Goal: Task Accomplishment & Management: Use online tool/utility

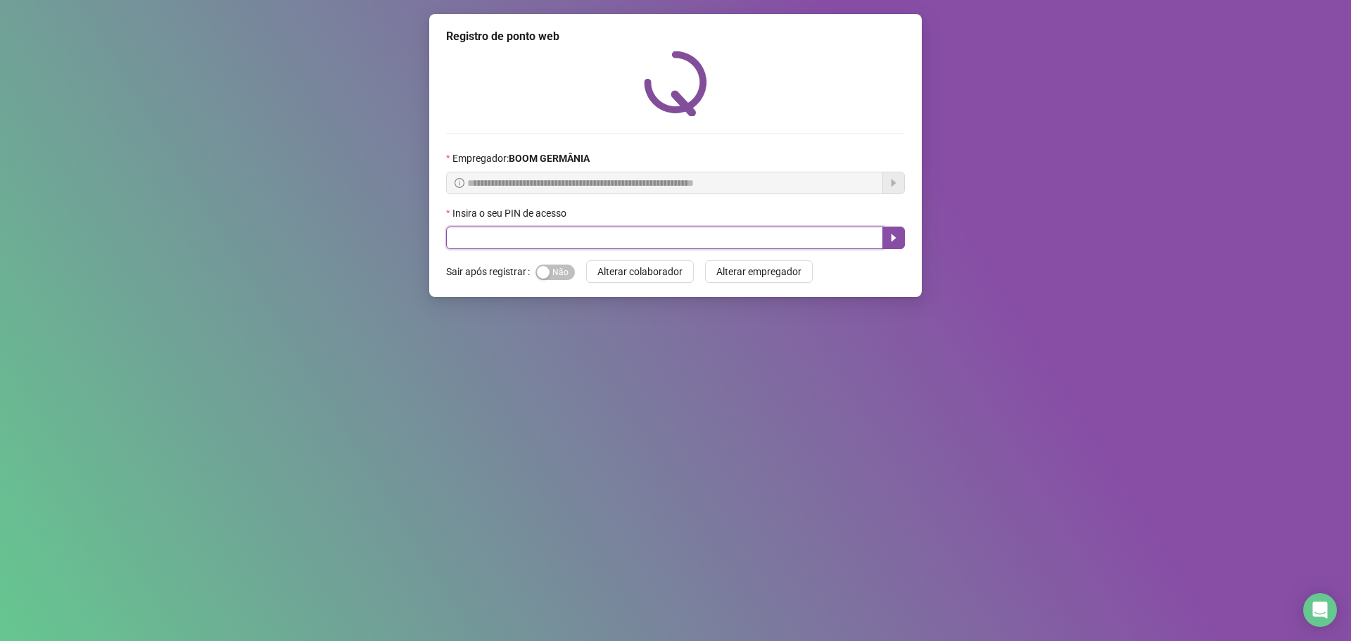
click at [788, 236] on input "text" at bounding box center [664, 238] width 437 height 23
type input "****"
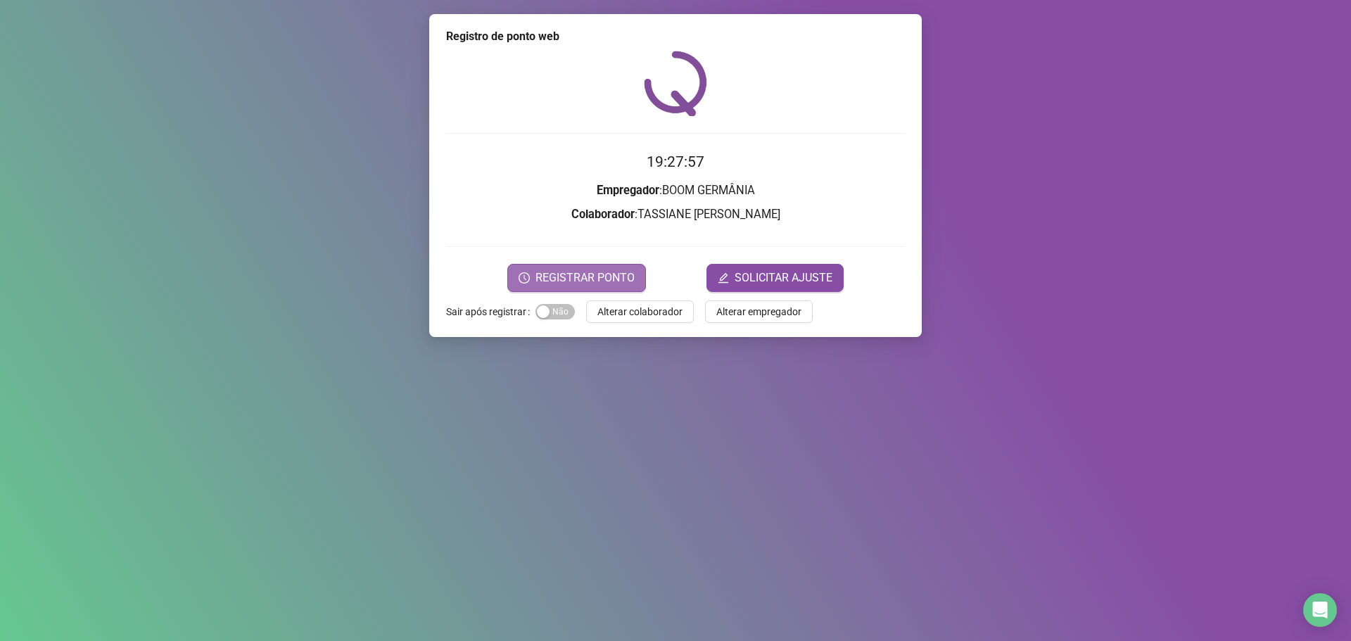
click at [590, 272] on span "REGISTRAR PONTO" at bounding box center [585, 278] width 99 height 17
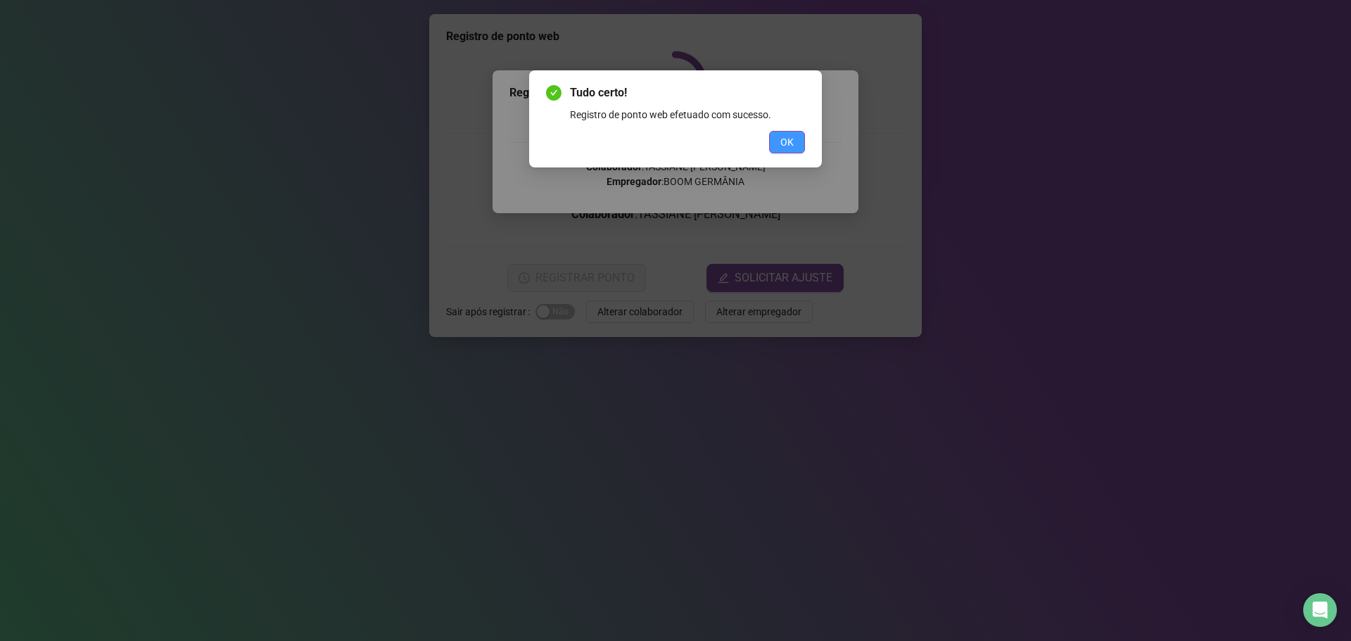
click at [790, 149] on span "OK" at bounding box center [786, 141] width 13 height 15
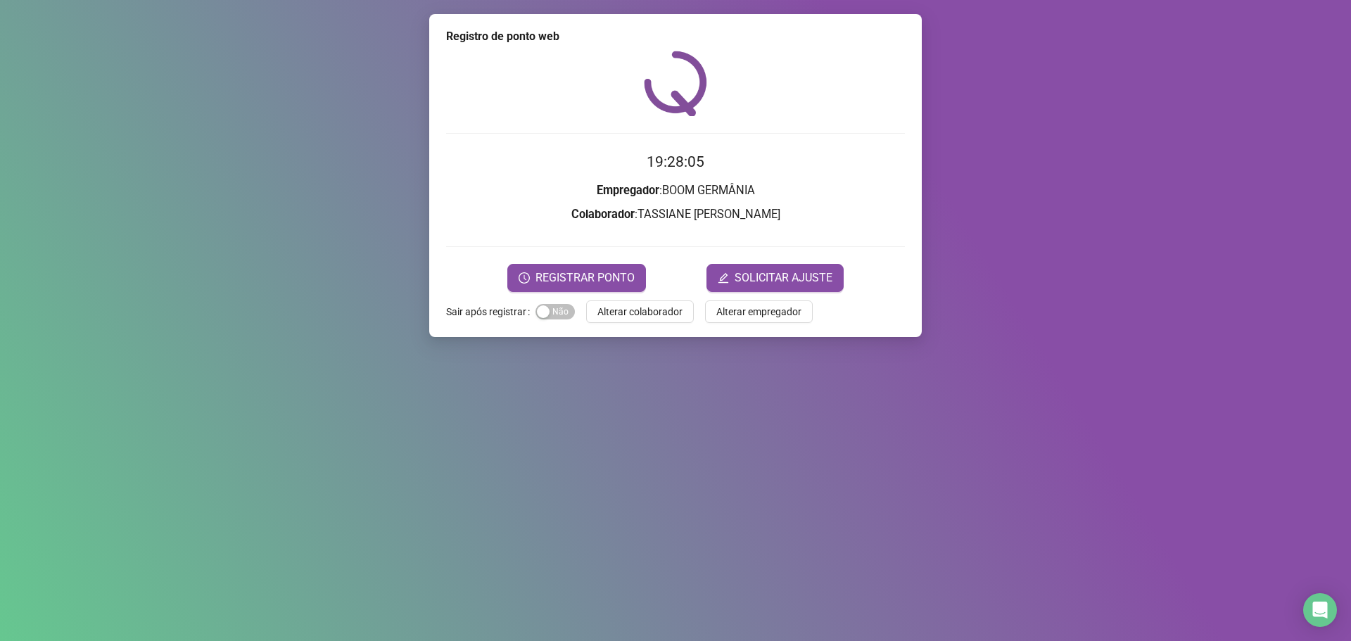
click at [667, 305] on span "Alterar colaborador" at bounding box center [639, 311] width 85 height 15
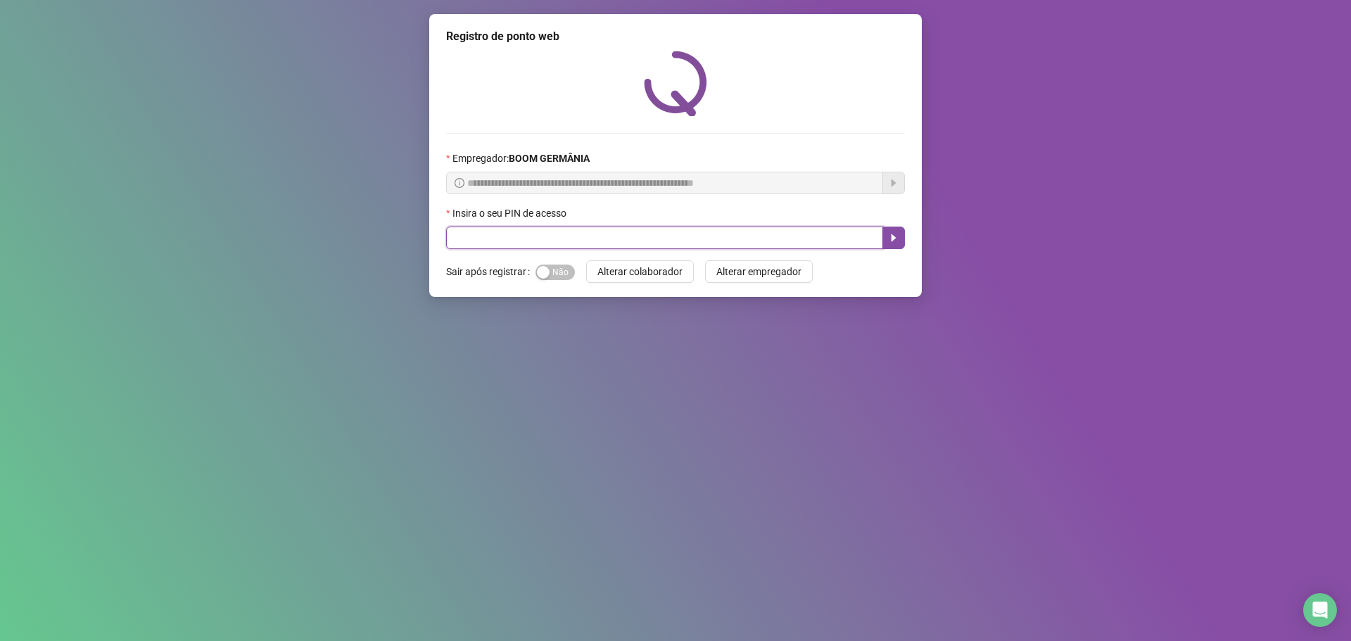
click at [692, 237] on input "text" at bounding box center [664, 238] width 437 height 23
type input "*****"
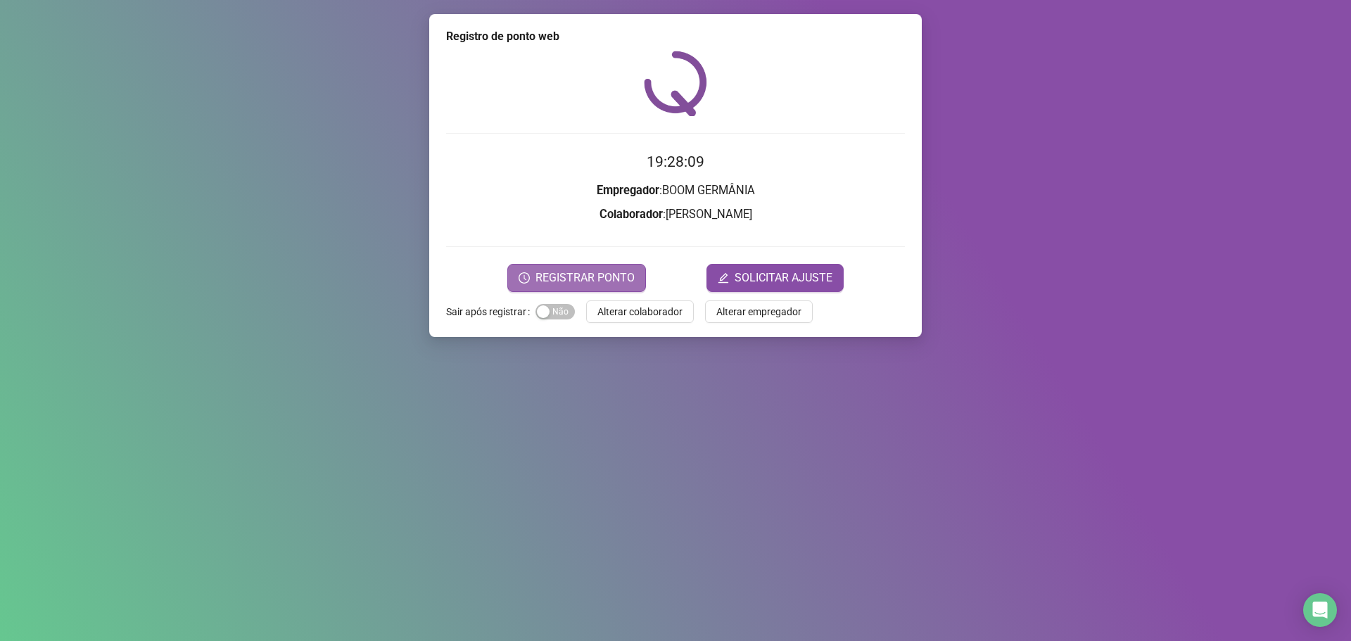
click at [611, 274] on span "REGISTRAR PONTO" at bounding box center [585, 278] width 99 height 17
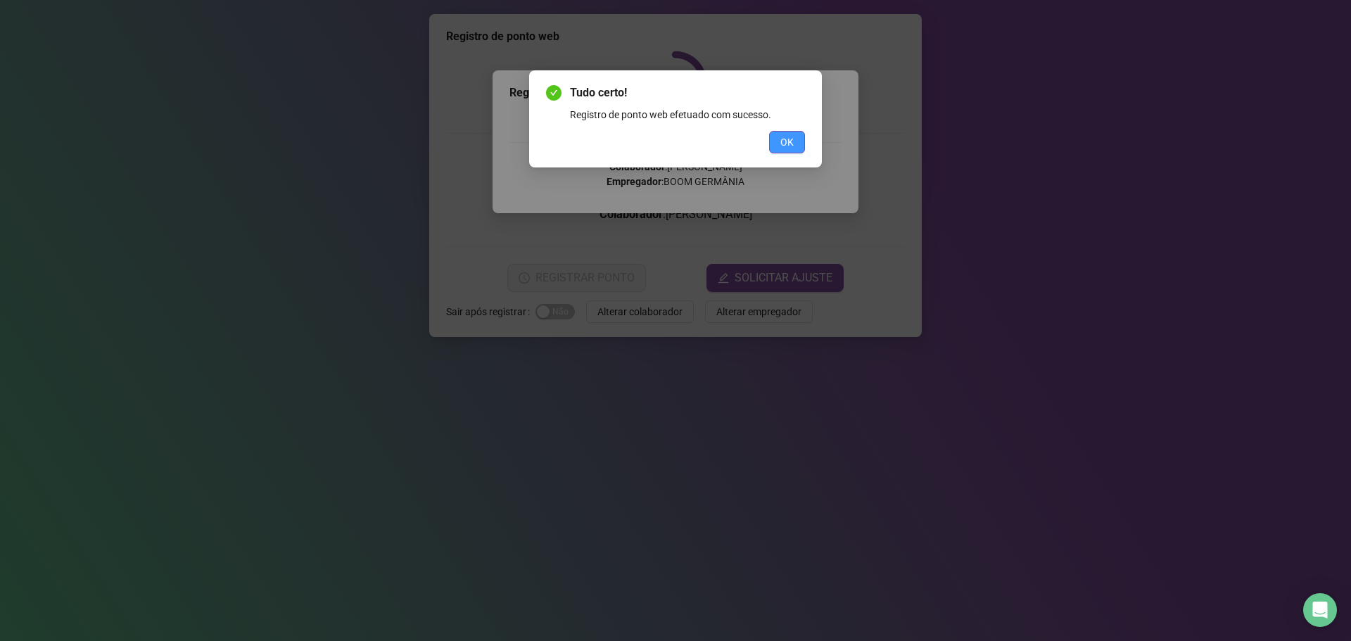
click at [787, 139] on span "OK" at bounding box center [786, 141] width 13 height 15
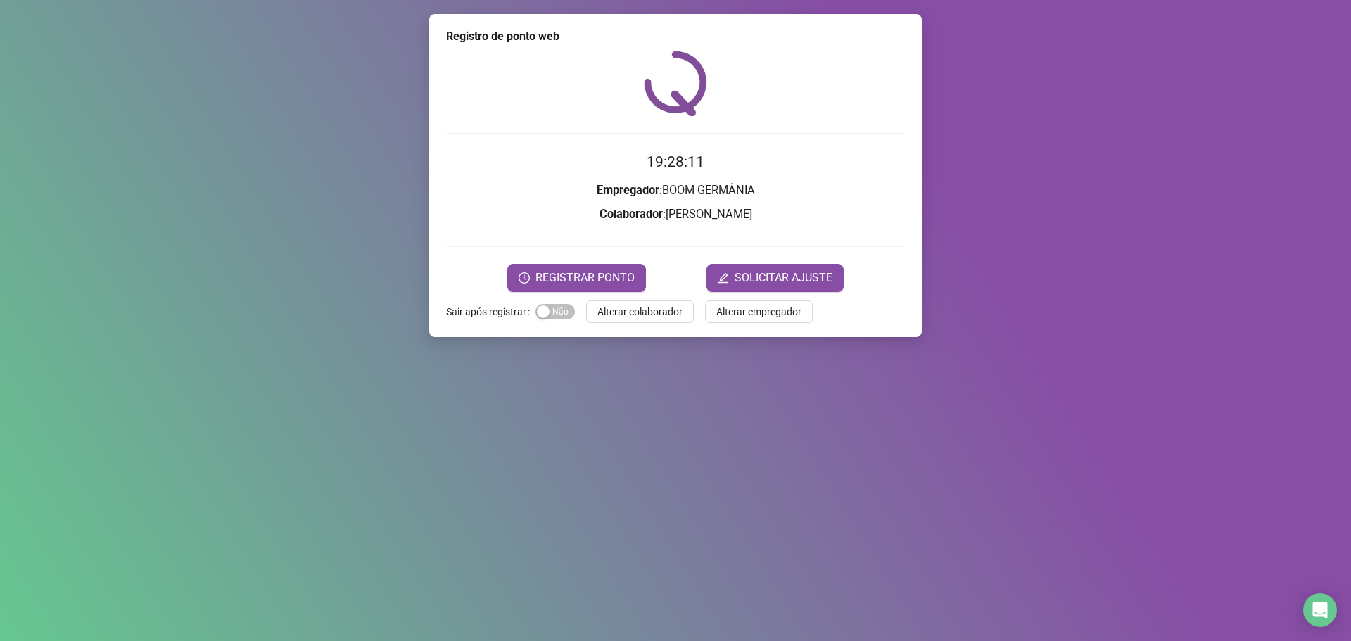
click at [616, 279] on span "REGISTRAR PONTO" at bounding box center [585, 278] width 99 height 17
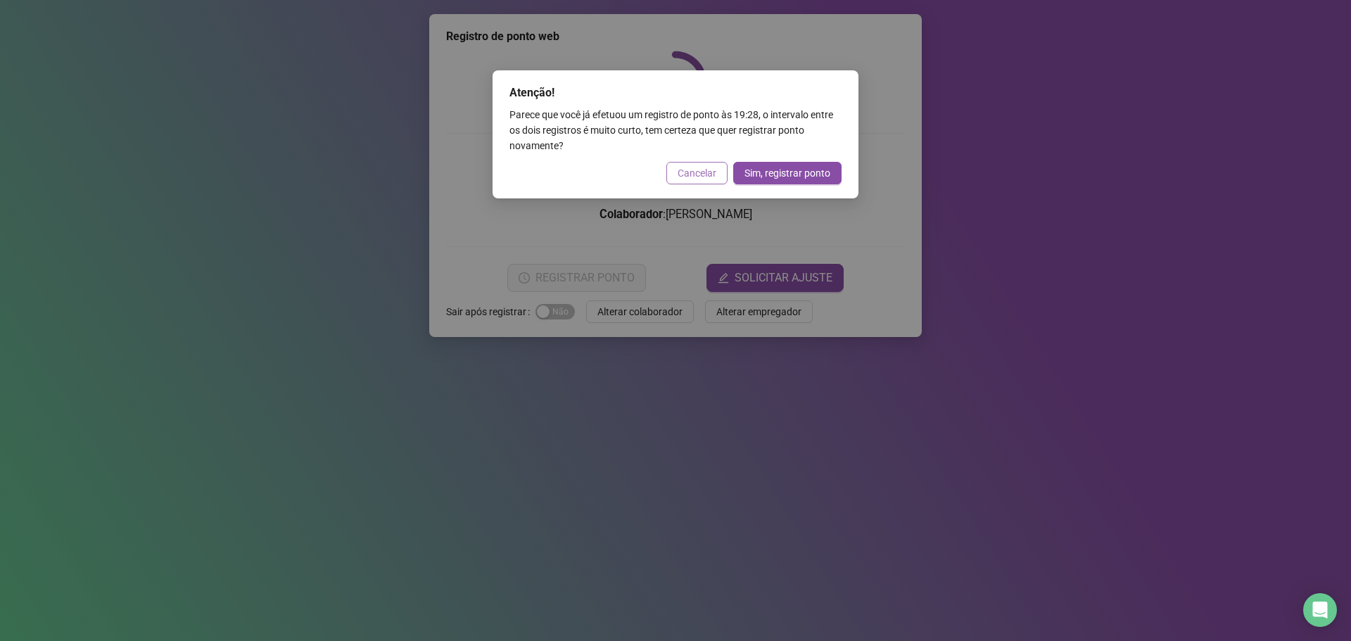
click at [701, 175] on span "Cancelar" at bounding box center [697, 172] width 39 height 15
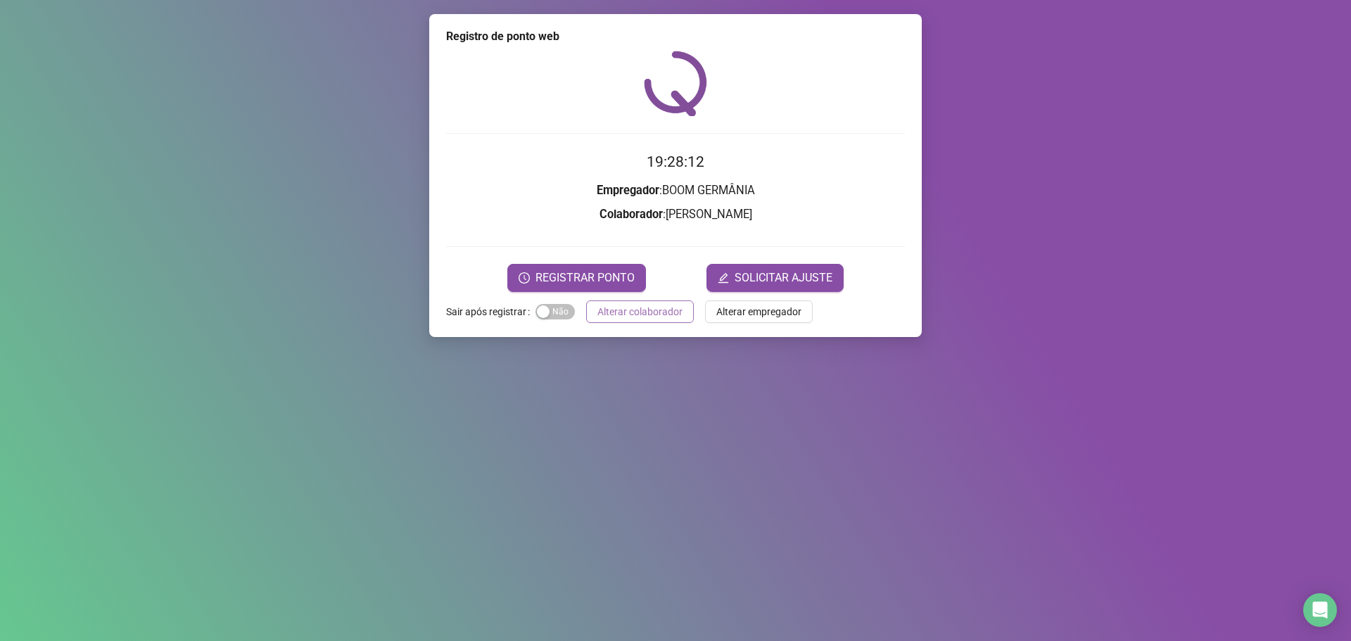
click at [653, 312] on span "Alterar colaborador" at bounding box center [639, 311] width 85 height 15
